Goal: Task Accomplishment & Management: Complete application form

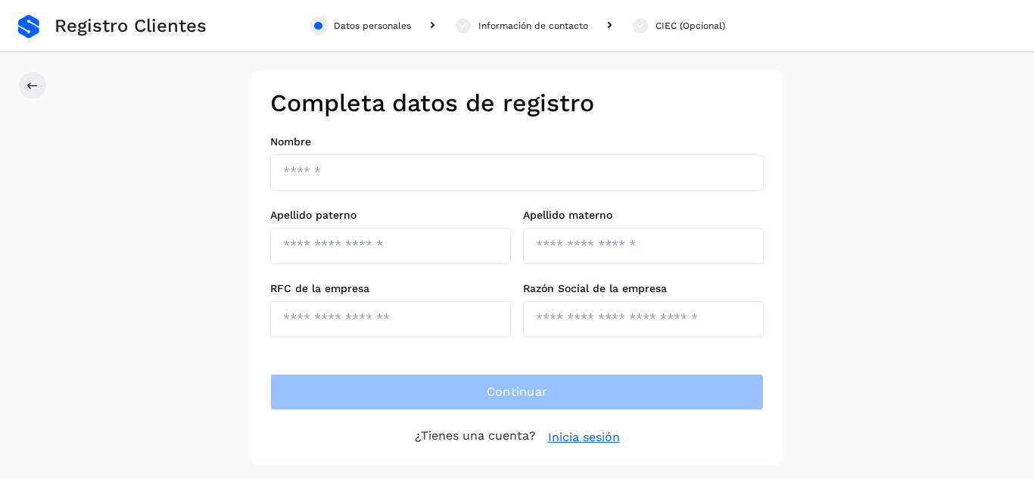
click at [598, 438] on link "Inicia sesión" at bounding box center [584, 437] width 72 height 18
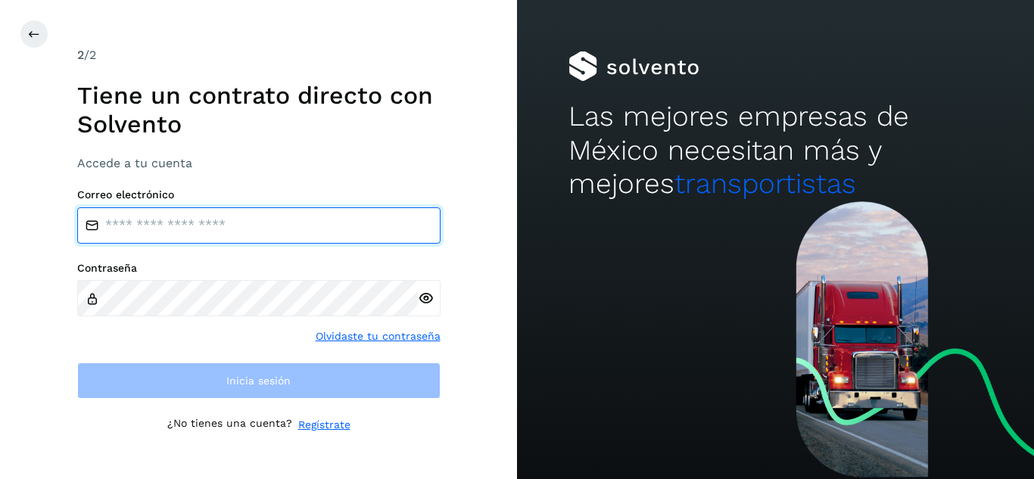
type input "**********"
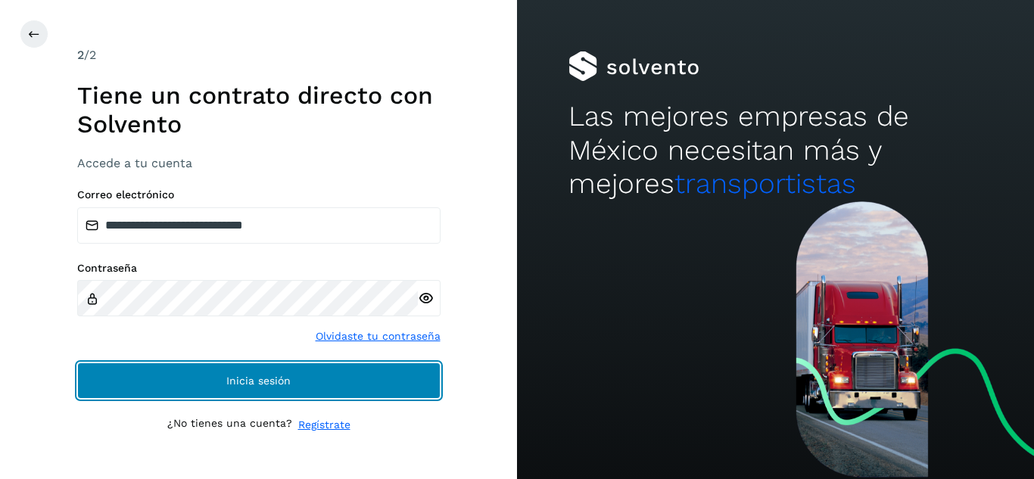
click at [238, 385] on span "Inicia sesión" at bounding box center [258, 380] width 64 height 11
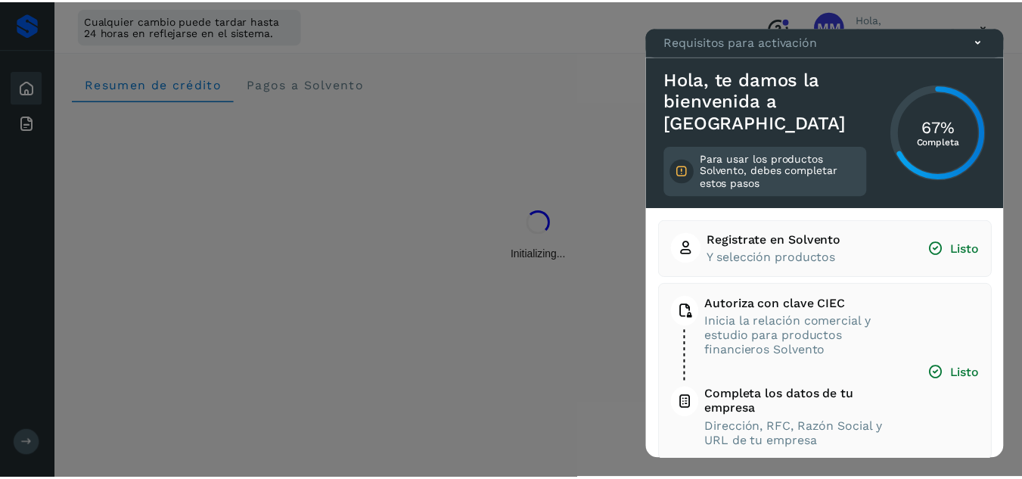
scroll to position [215, 0]
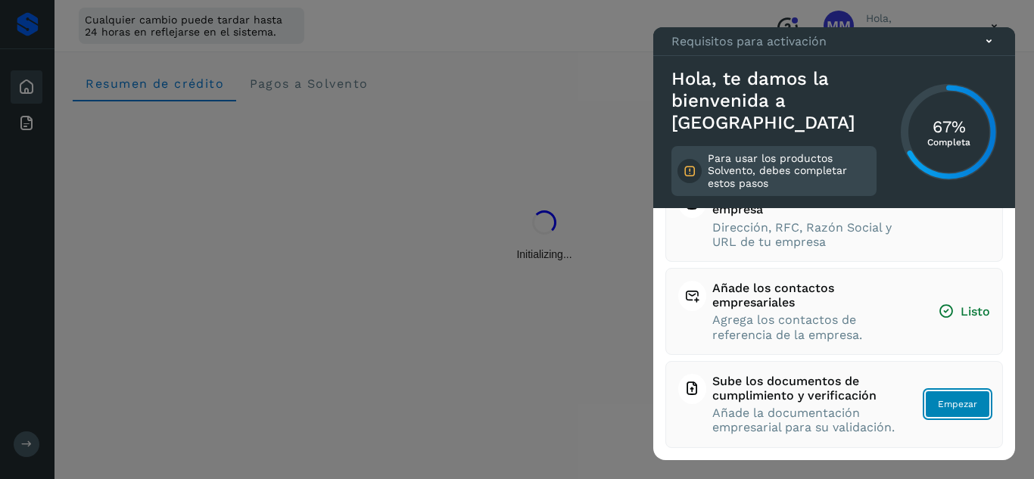
click at [938, 397] on span "Empezar" at bounding box center [957, 404] width 39 height 14
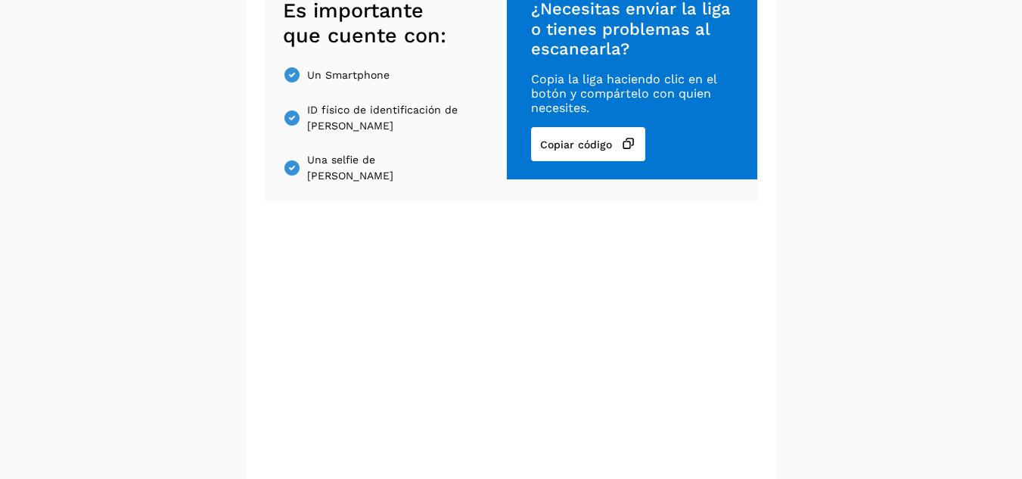
scroll to position [261, 0]
